Goal: Information Seeking & Learning: Learn about a topic

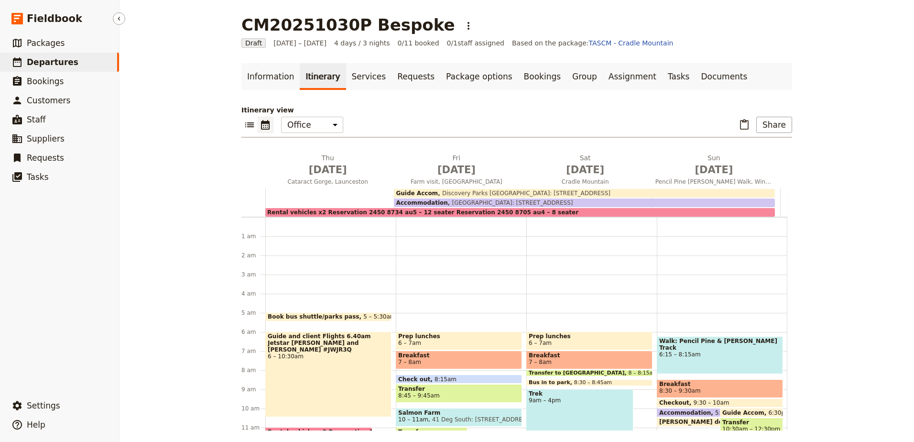
scroll to position [229, 0]
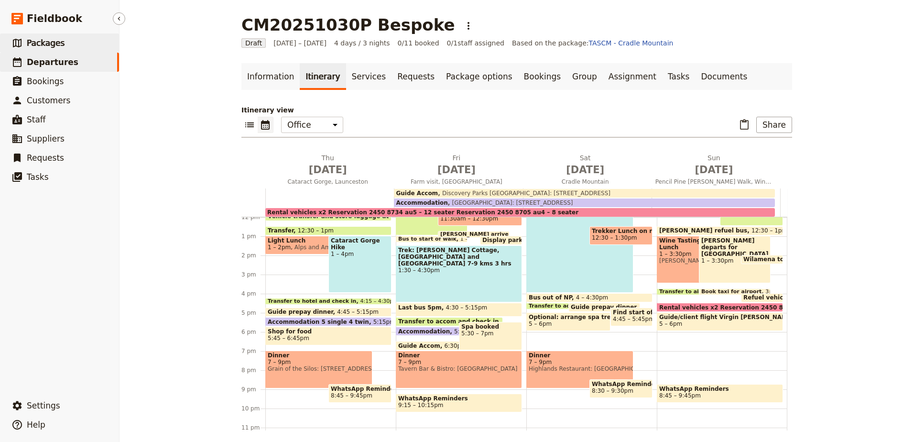
click at [58, 42] on span "Packages" at bounding box center [46, 43] width 38 height 10
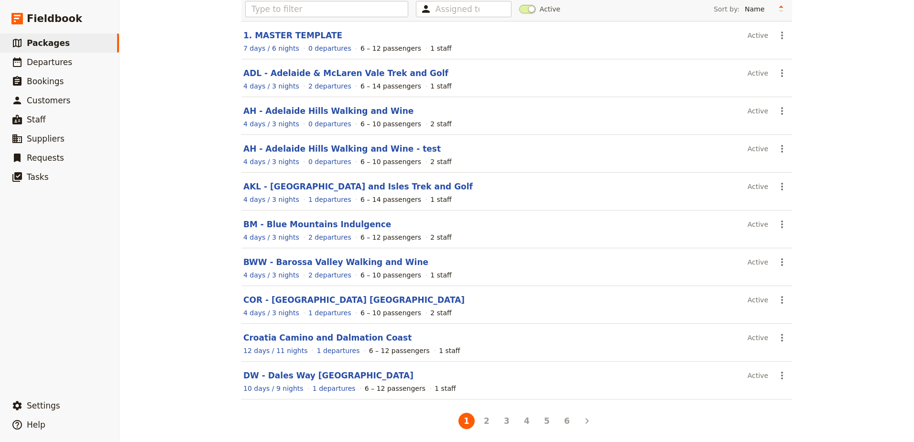
scroll to position [79, 0]
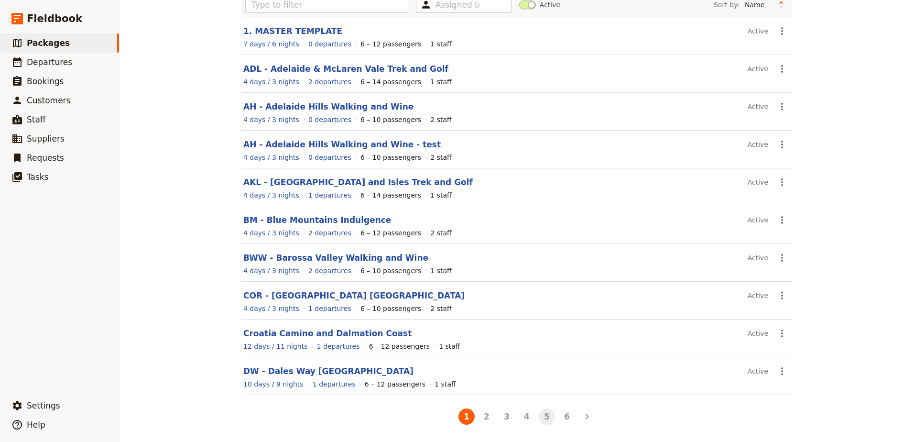
click at [541, 419] on button "5" at bounding box center [547, 416] width 16 height 16
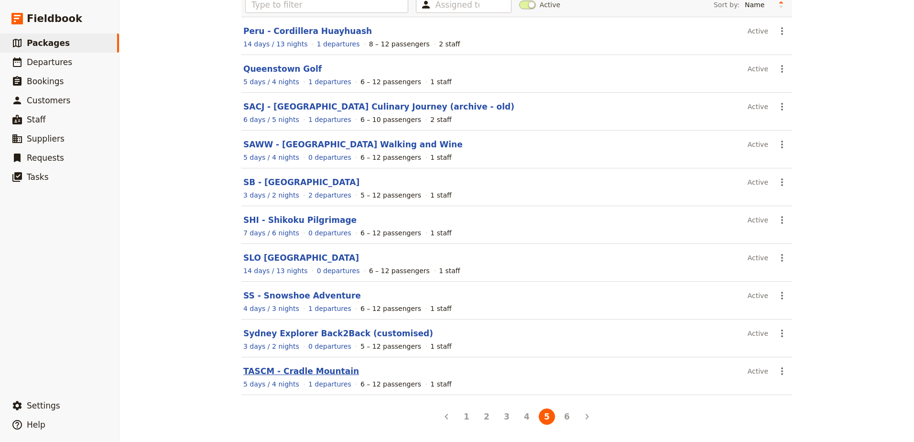
click at [309, 370] on link "TASCM - Cradle Mountain" at bounding box center [301, 371] width 116 height 10
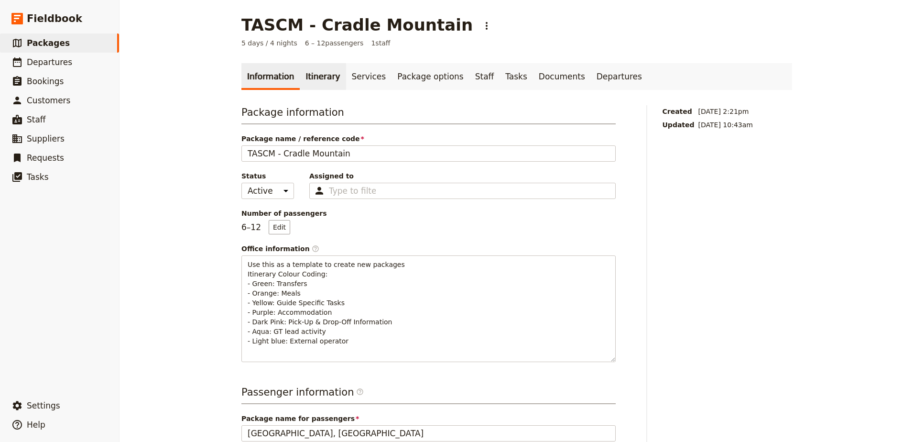
click at [319, 81] on link "Itinerary" at bounding box center [323, 76] width 46 height 27
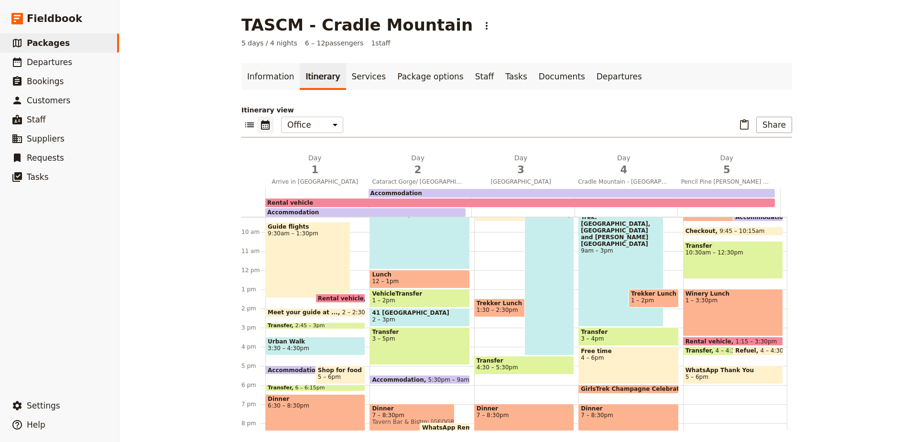
scroll to position [191, 0]
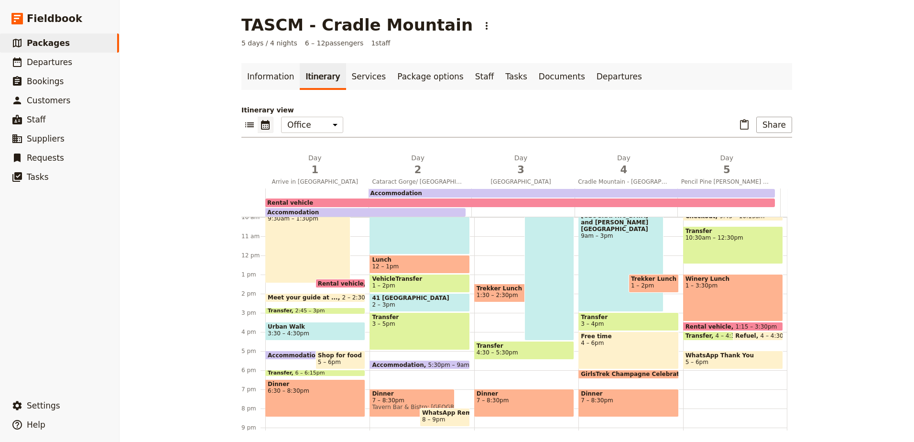
click at [314, 326] on span "Urban Walk" at bounding box center [315, 326] width 95 height 7
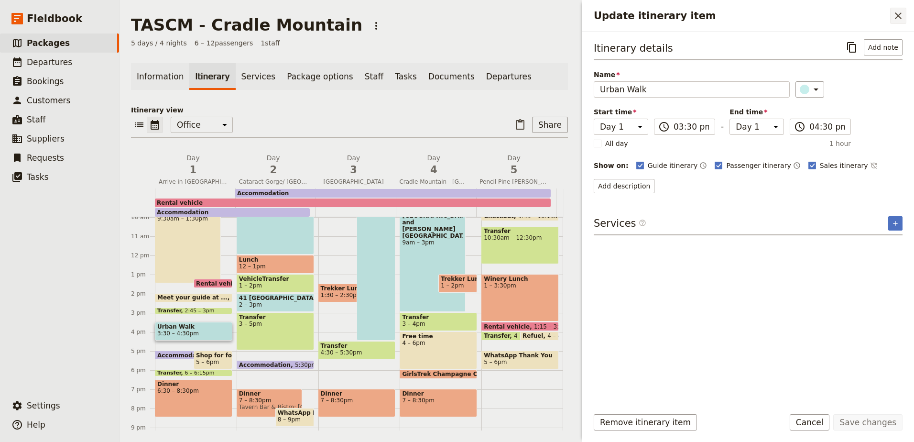
click at [895, 22] on button "​" at bounding box center [898, 16] width 16 height 16
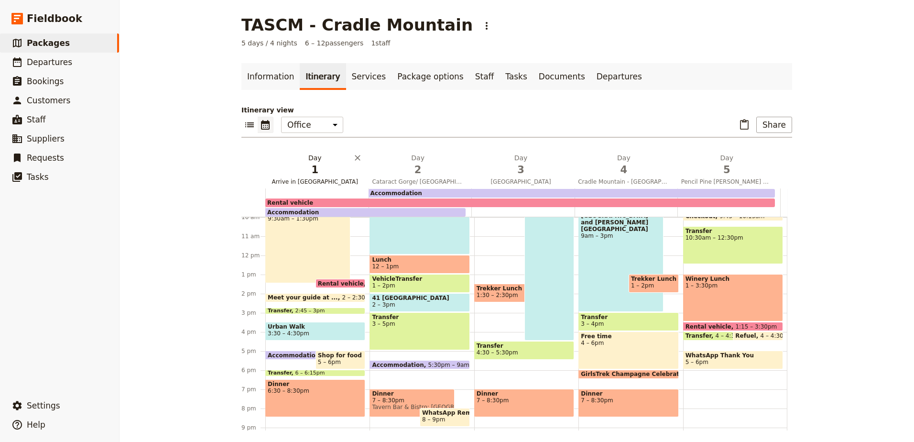
click at [310, 179] on span "Arrive in [GEOGRAPHIC_DATA]" at bounding box center [314, 182] width 99 height 8
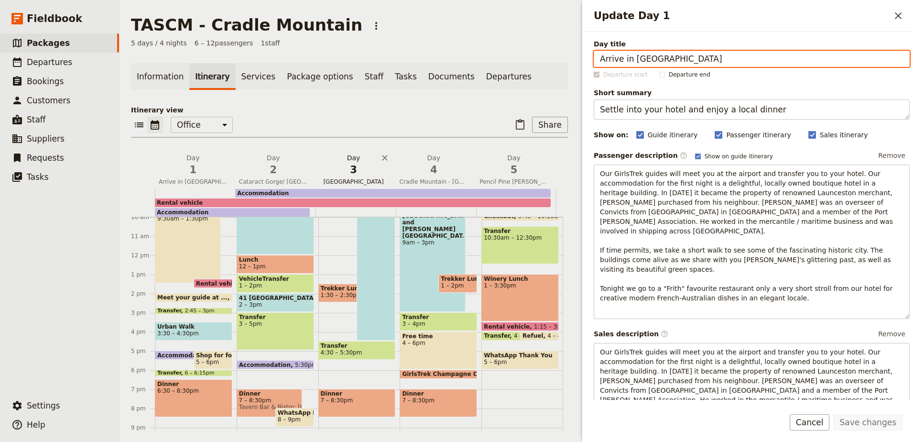
click at [364, 170] on span "3" at bounding box center [353, 169] width 69 height 14
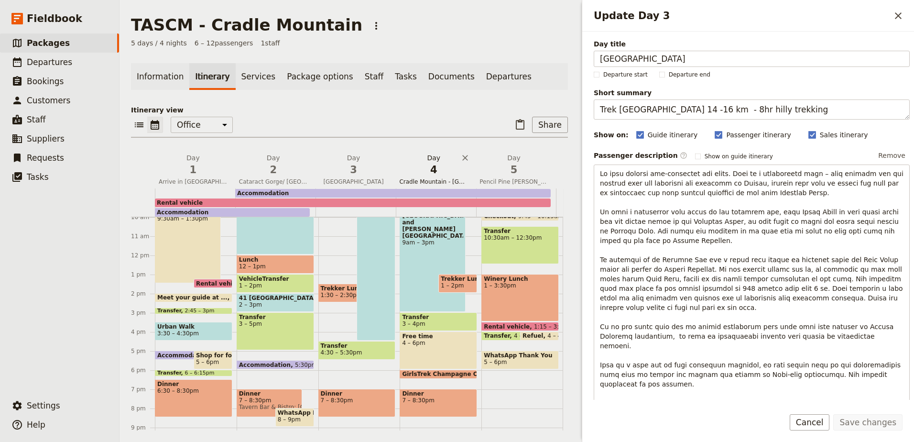
click at [424, 166] on span "4" at bounding box center [433, 169] width 69 height 14
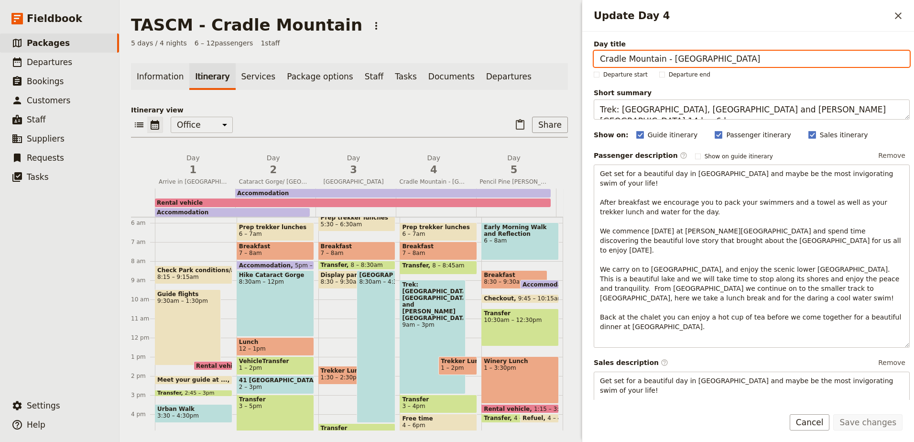
scroll to position [96, 0]
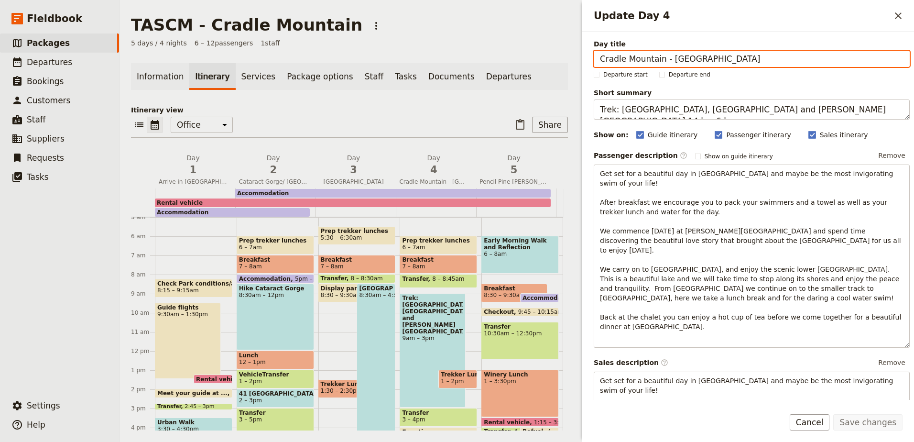
click at [270, 310] on div "Hike Cataract Gorge 8:30am – 12pm" at bounding box center [275, 316] width 77 height 66
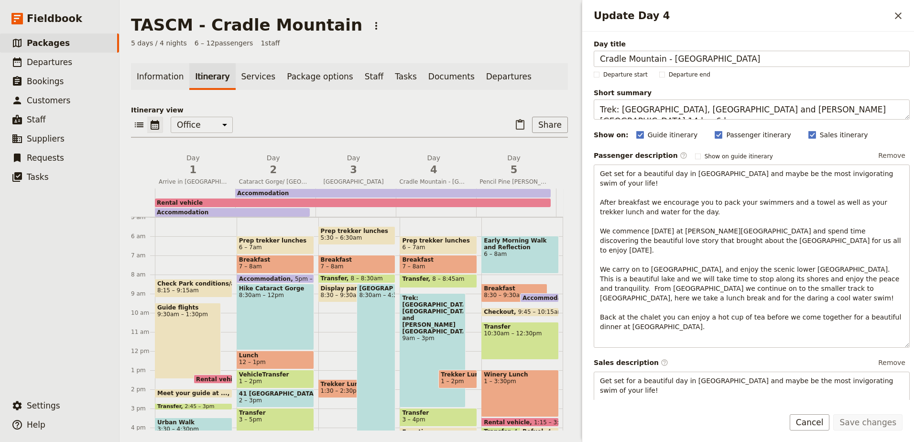
select select "2"
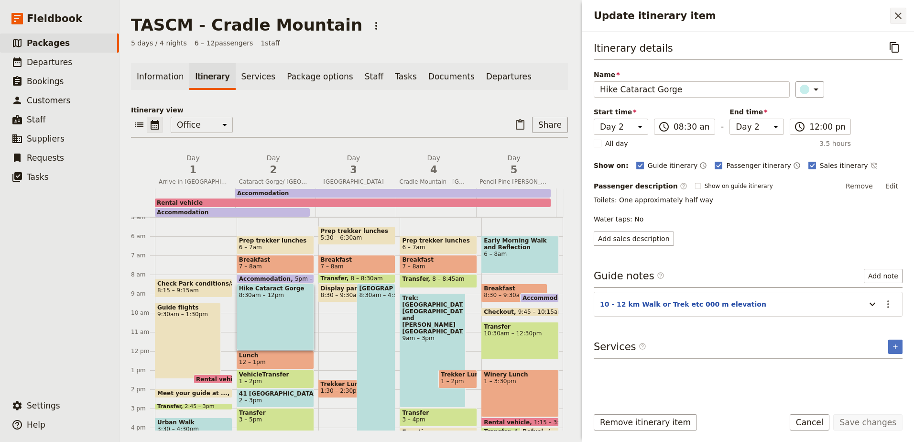
click at [904, 16] on button "​" at bounding box center [898, 16] width 16 height 16
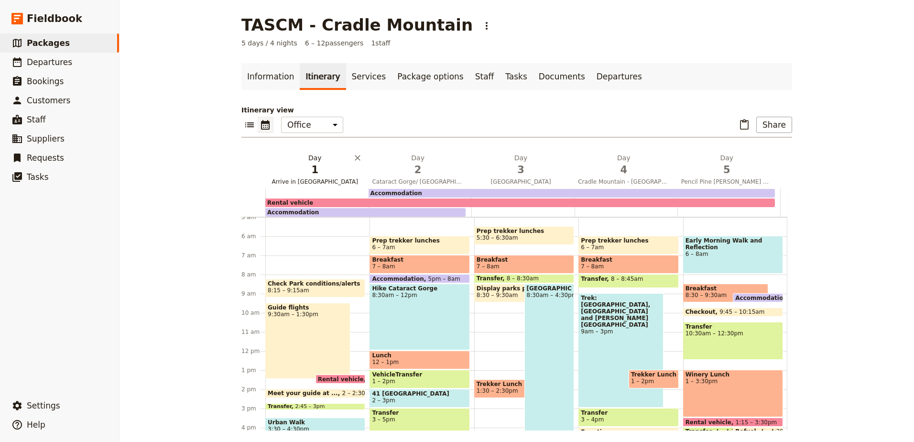
click at [297, 179] on span "Arrive in [GEOGRAPHIC_DATA]" at bounding box center [314, 182] width 99 height 8
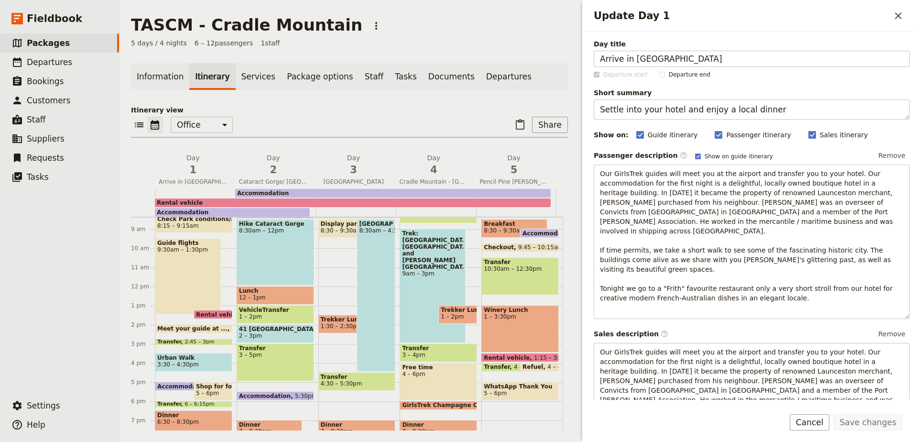
scroll to position [143, 0]
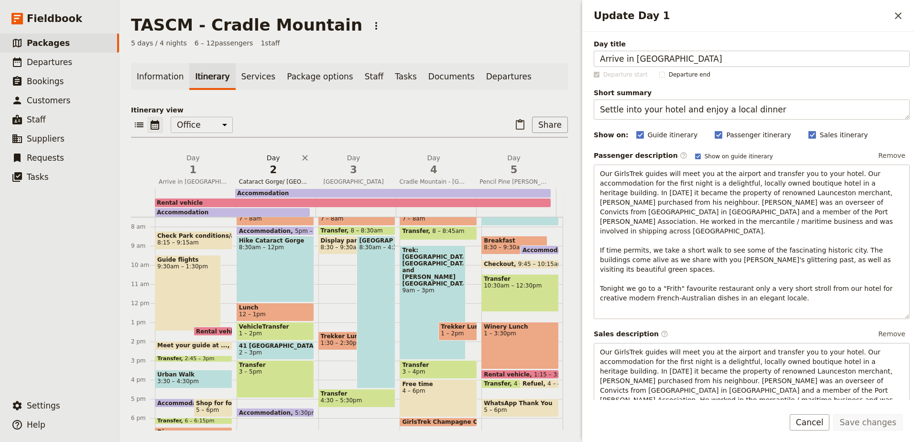
click at [292, 167] on span "2" at bounding box center [273, 169] width 69 height 14
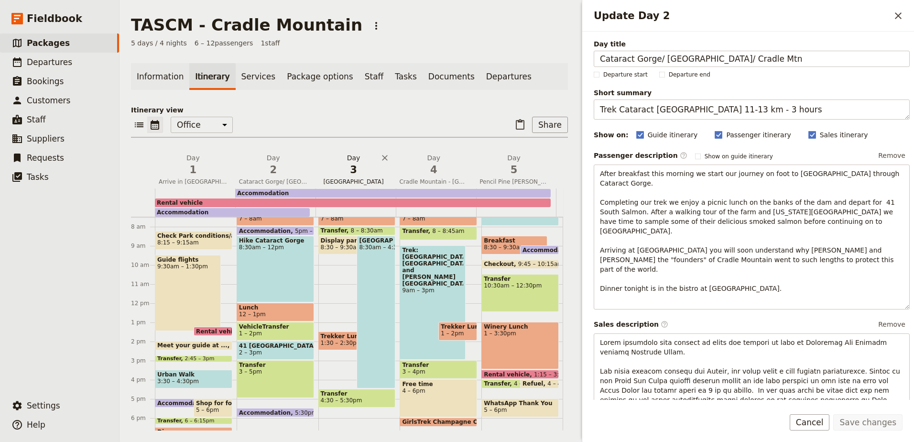
click at [349, 168] on span "3" at bounding box center [353, 169] width 69 height 14
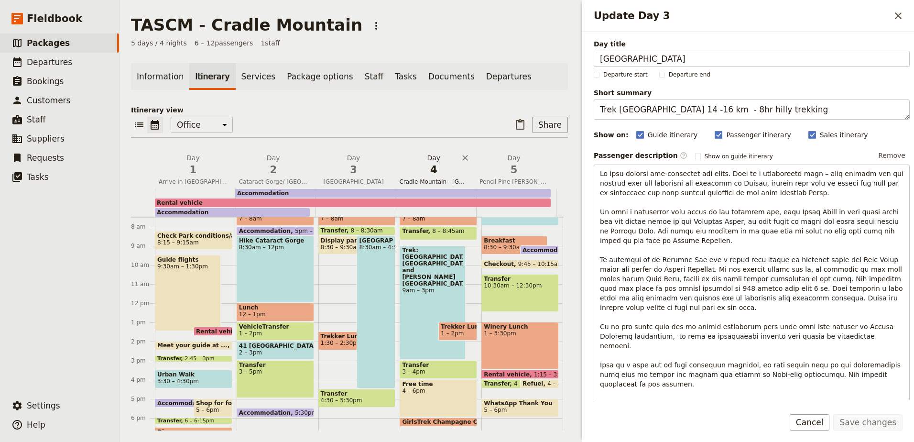
click at [440, 172] on span "4" at bounding box center [433, 169] width 69 height 14
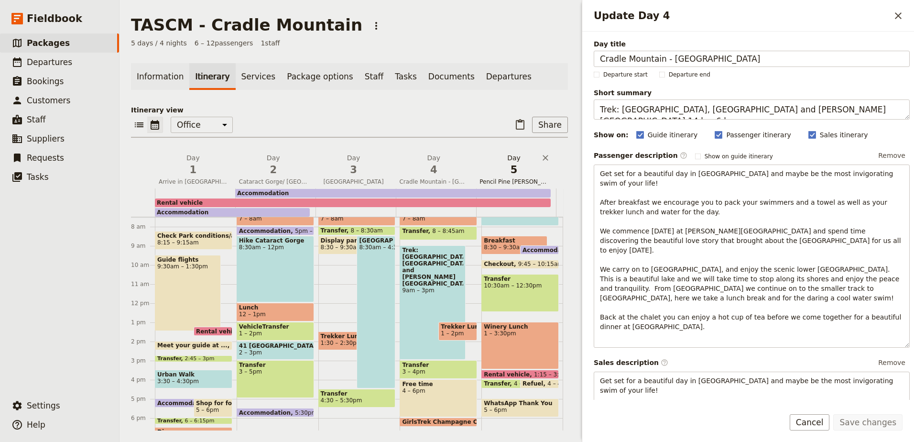
click at [505, 171] on span "5" at bounding box center [513, 169] width 69 height 14
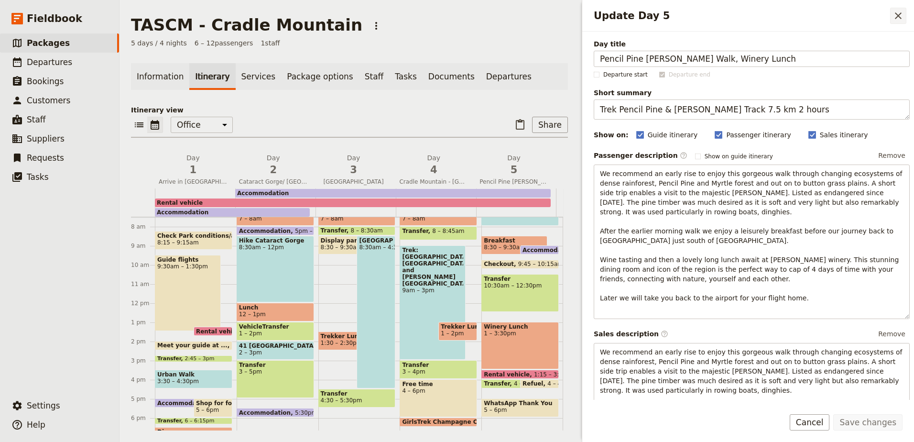
click at [897, 18] on icon "Close drawer" at bounding box center [897, 15] width 11 height 11
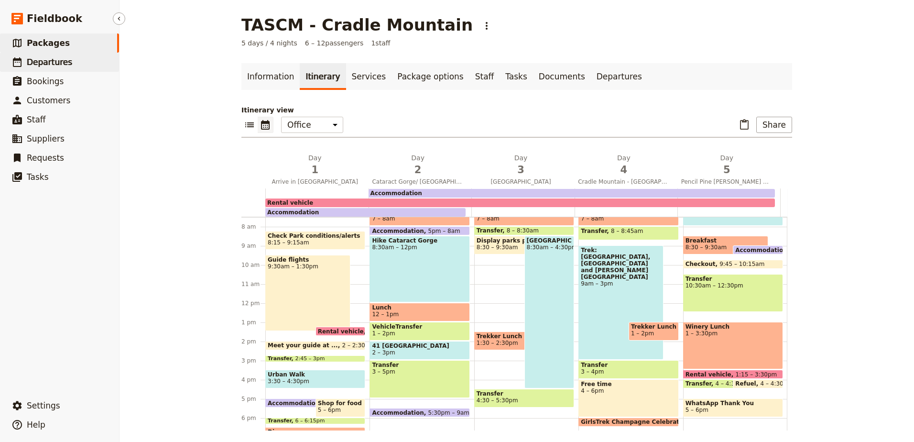
click at [27, 60] on span "Departures" at bounding box center [49, 62] width 45 height 10
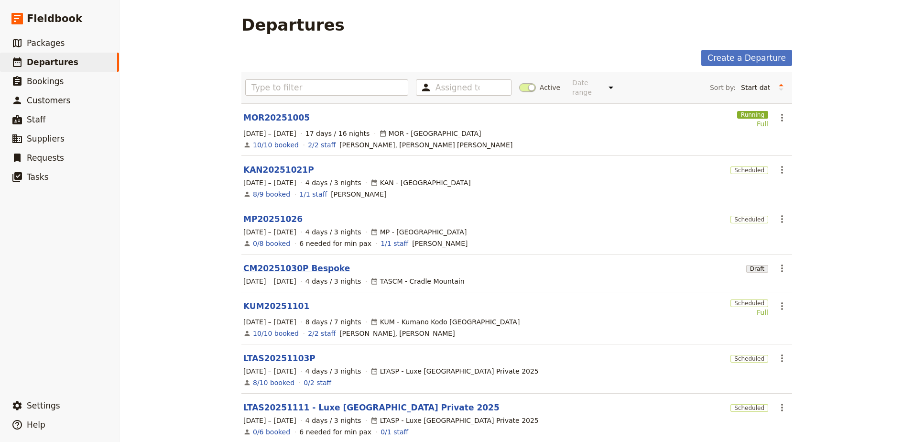
click at [260, 262] on link "CM20251030P Bespoke" at bounding box center [296, 267] width 107 height 11
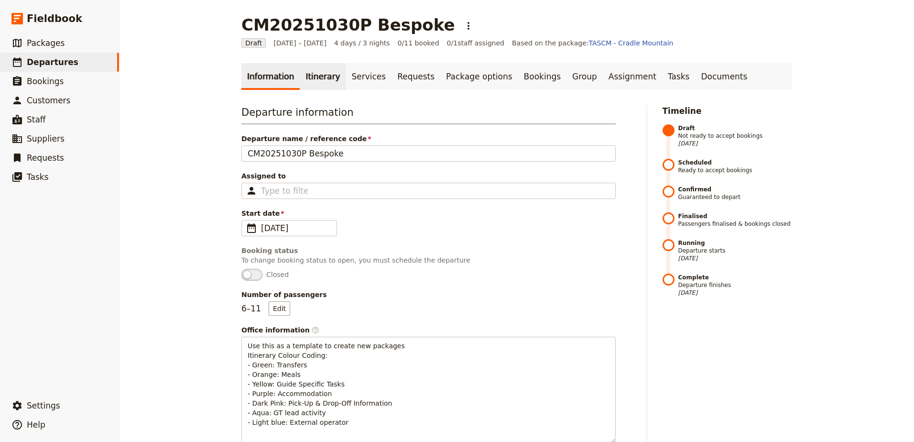
click at [320, 86] on link "Itinerary" at bounding box center [323, 76] width 46 height 27
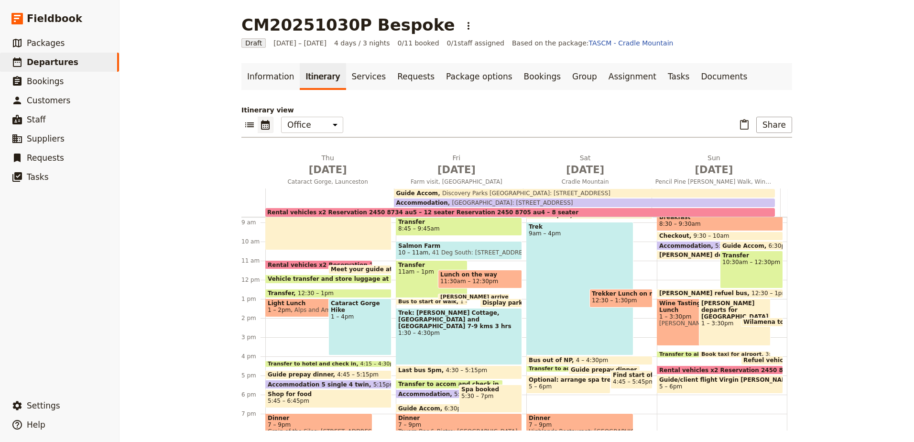
scroll to position [150, 0]
